Goal: Task Accomplishment & Management: Manage account settings

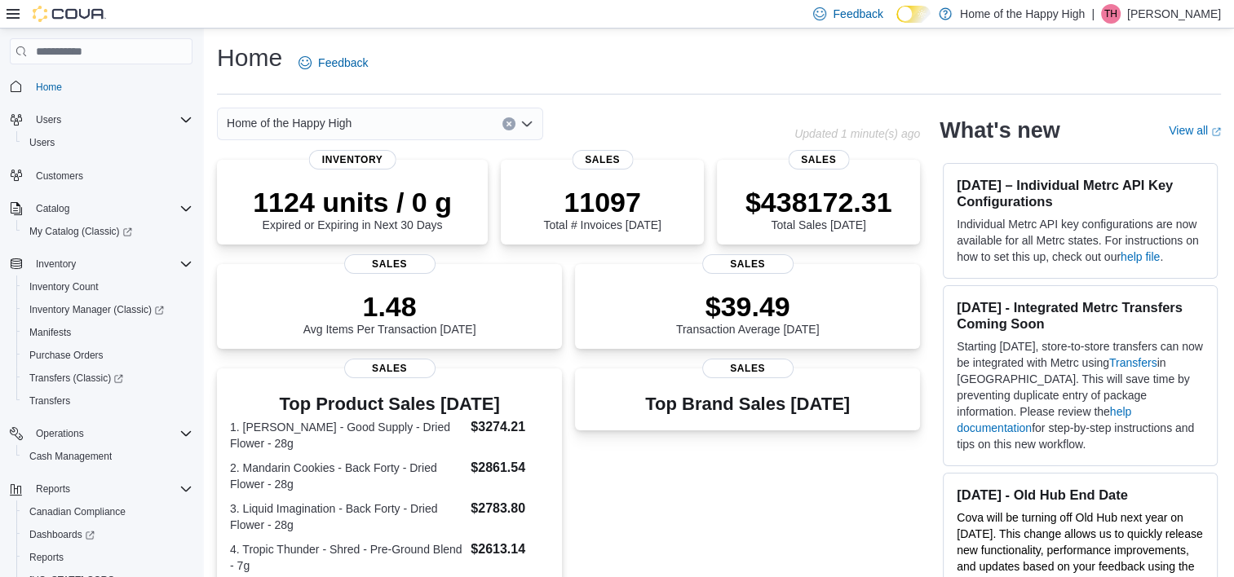
click at [1191, 20] on p "Timothy Hart" at bounding box center [1174, 14] width 94 height 20
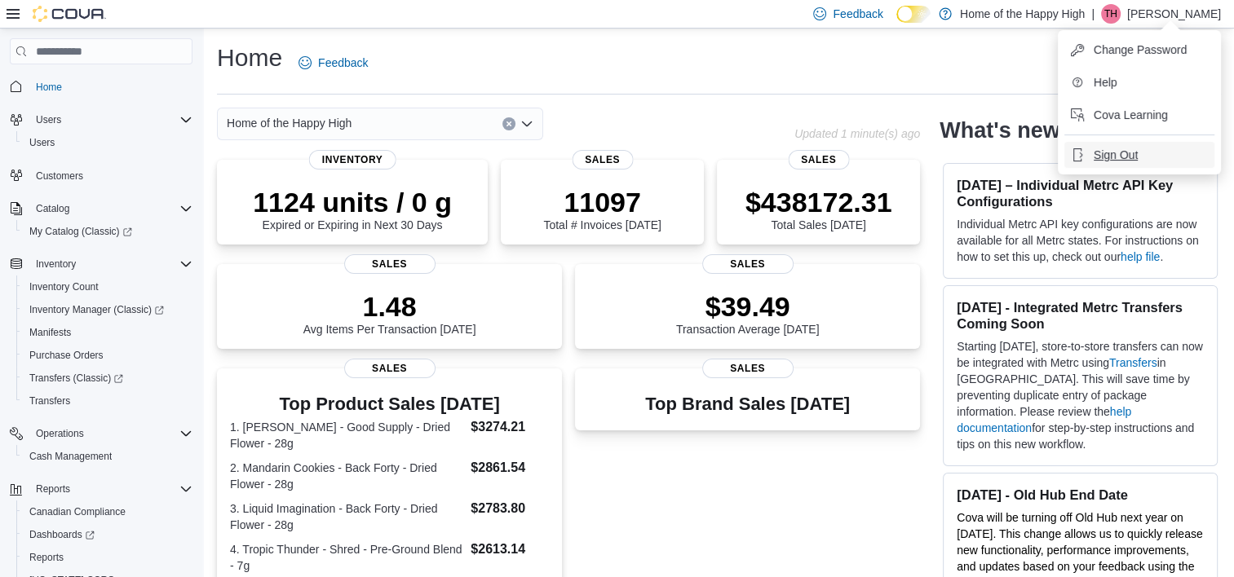
click at [1121, 155] on span "Sign Out" at bounding box center [1116, 155] width 44 height 16
